Goal: Task Accomplishment & Management: Manage account settings

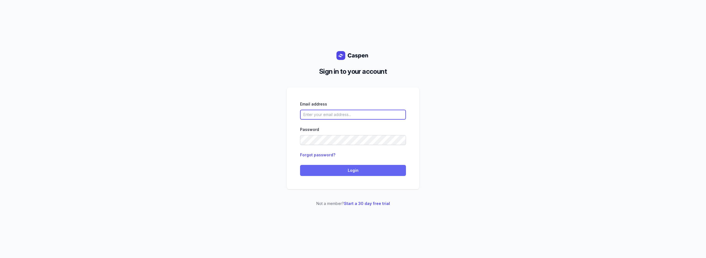
type input "[PERSON_NAME][EMAIL_ADDRESS][DOMAIN_NAME][PERSON_NAME]"
click at [333, 171] on span "Login" at bounding box center [352, 170] width 99 height 7
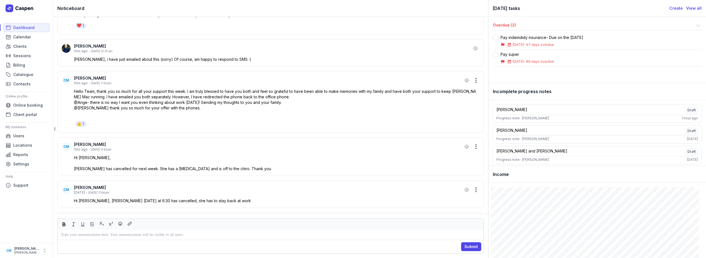
scroll to position [-40, 0]
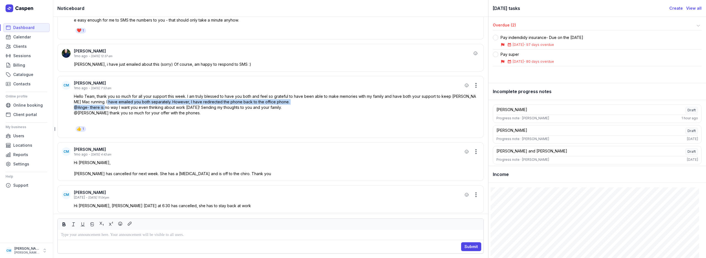
drag, startPoint x: 104, startPoint y: 103, endPoint x: 106, endPoint y: 107, distance: 4.5
click at [106, 107] on div "Hello Team, thank you so much for all your support this week. I am truly blesse…" at bounding box center [276, 107] width 405 height 28
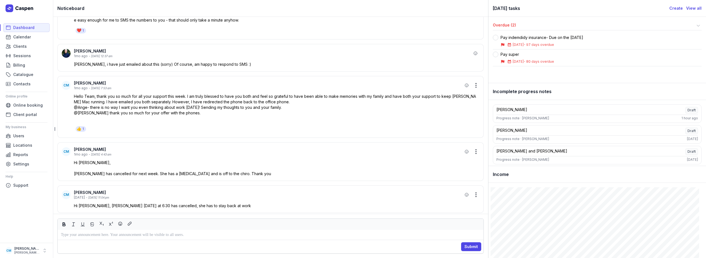
click at [122, 107] on p "@Ange- there is no way I want you even thinking about work tomorrow! Sending my…" at bounding box center [276, 107] width 405 height 6
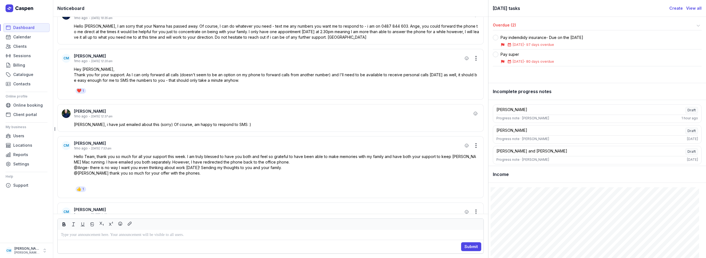
scroll to position [-101, 0]
click at [34, 37] on link "Calendar" at bounding box center [26, 37] width 46 height 9
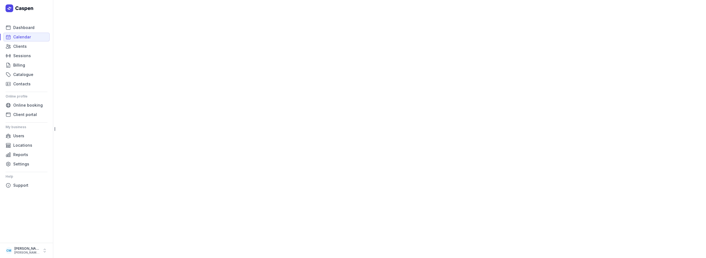
select select "week"
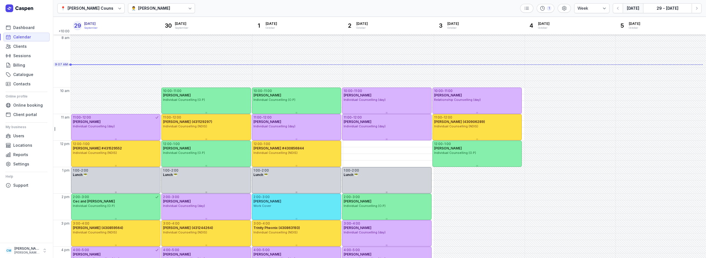
click at [170, 7] on div "Courtney McAliece" at bounding box center [154, 8] width 32 height 7
click at [167, 48] on div "Charlee Manaley" at bounding box center [154, 49] width 32 height 6
